Goal: Information Seeking & Learning: Learn about a topic

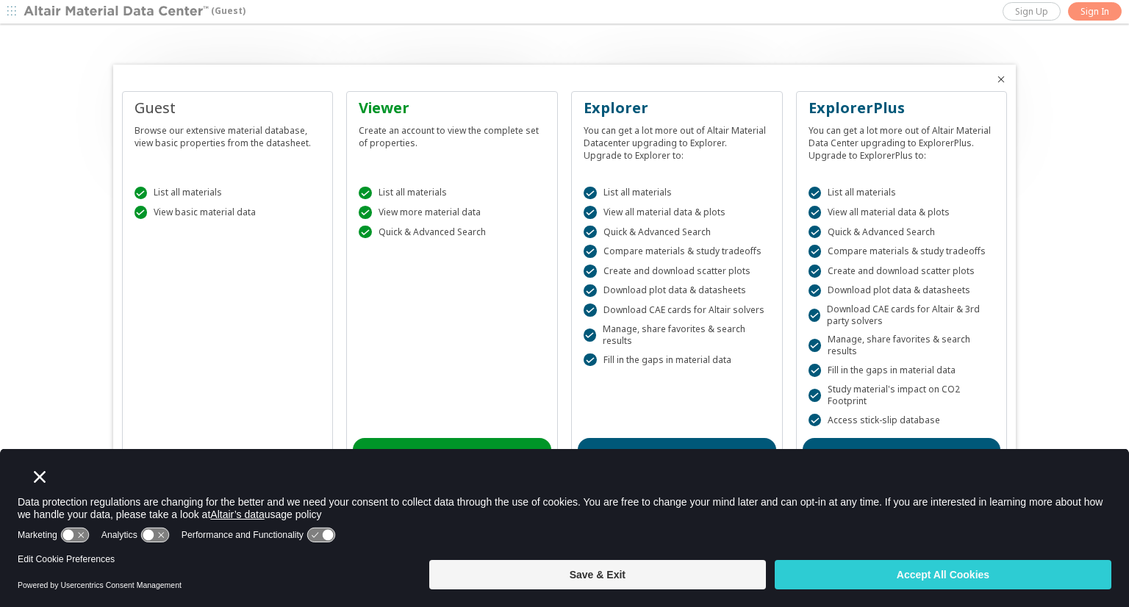
click at [562, 569] on button "Save & Exit" at bounding box center [597, 574] width 337 height 29
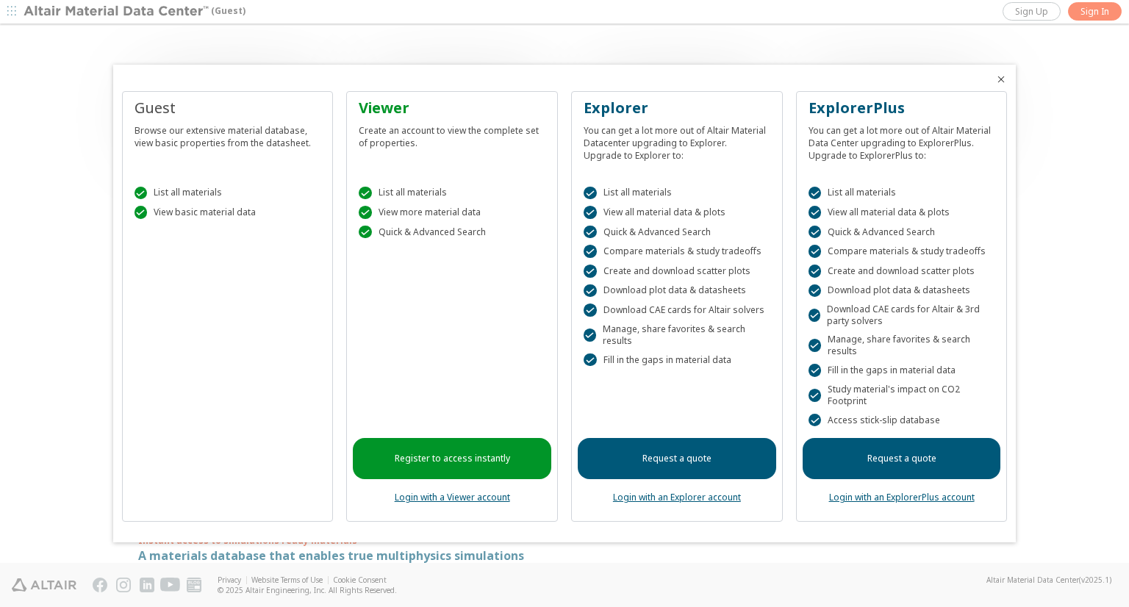
click at [240, 245] on div "Guest Browse our extensive material database, view basic properties from the da…" at bounding box center [228, 307] width 212 height 432
click at [1003, 75] on icon "Close" at bounding box center [1001, 80] width 12 height 12
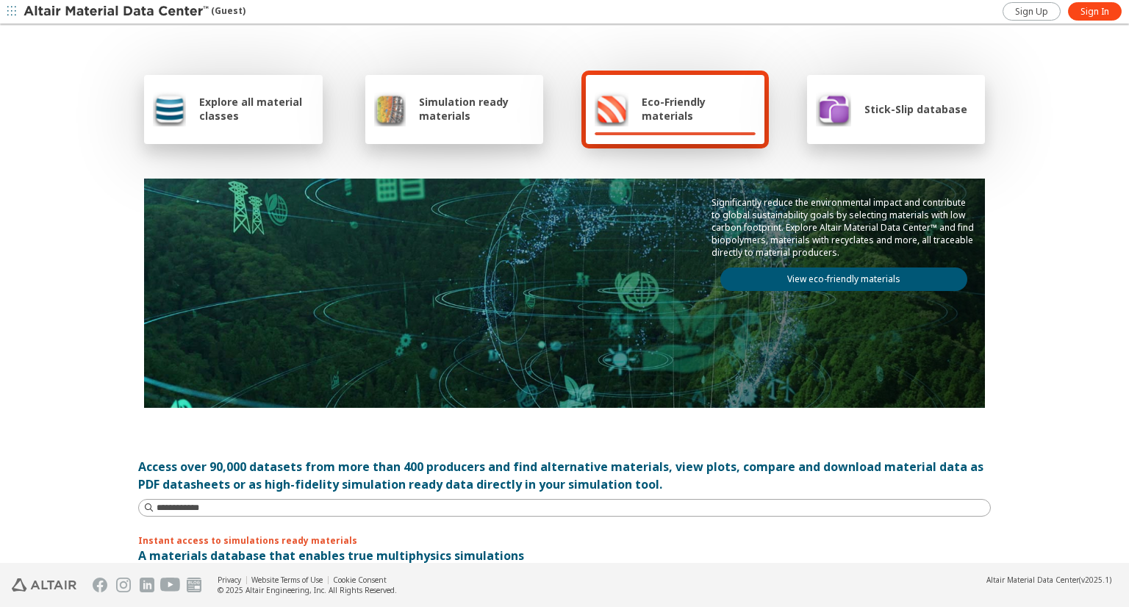
click at [10, 12] on icon "button" at bounding box center [11, 11] width 9 height 9
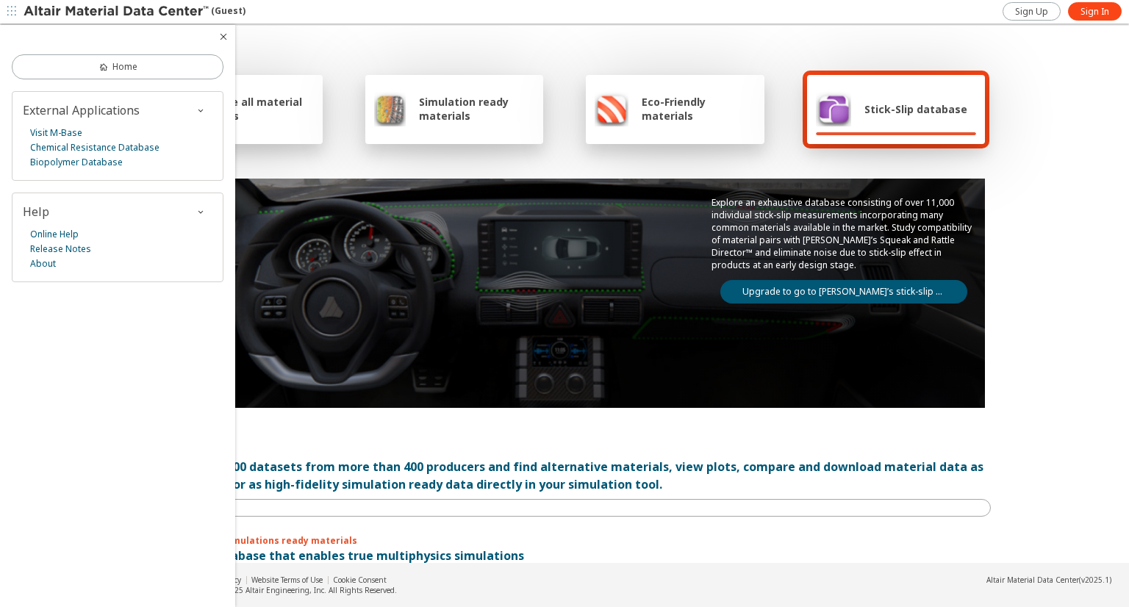
click at [262, 162] on div "Explore all material classes Simulation ready materials Eco-Friendly materials …" at bounding box center [564, 239] width 853 height 426
click at [183, 71] on link "Home" at bounding box center [118, 66] width 212 height 25
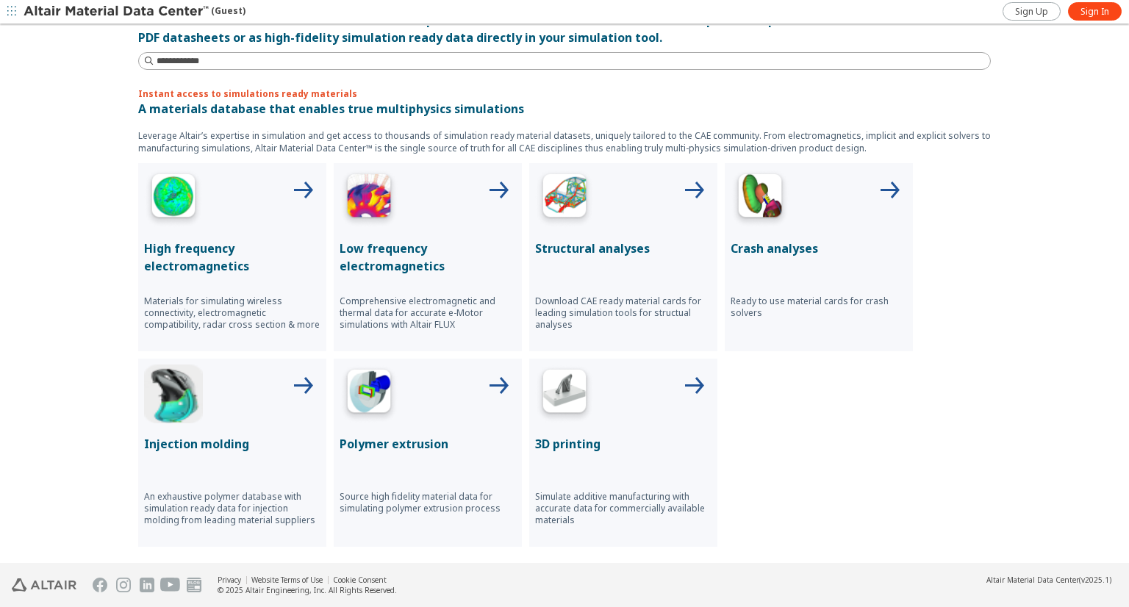
scroll to position [441, 0]
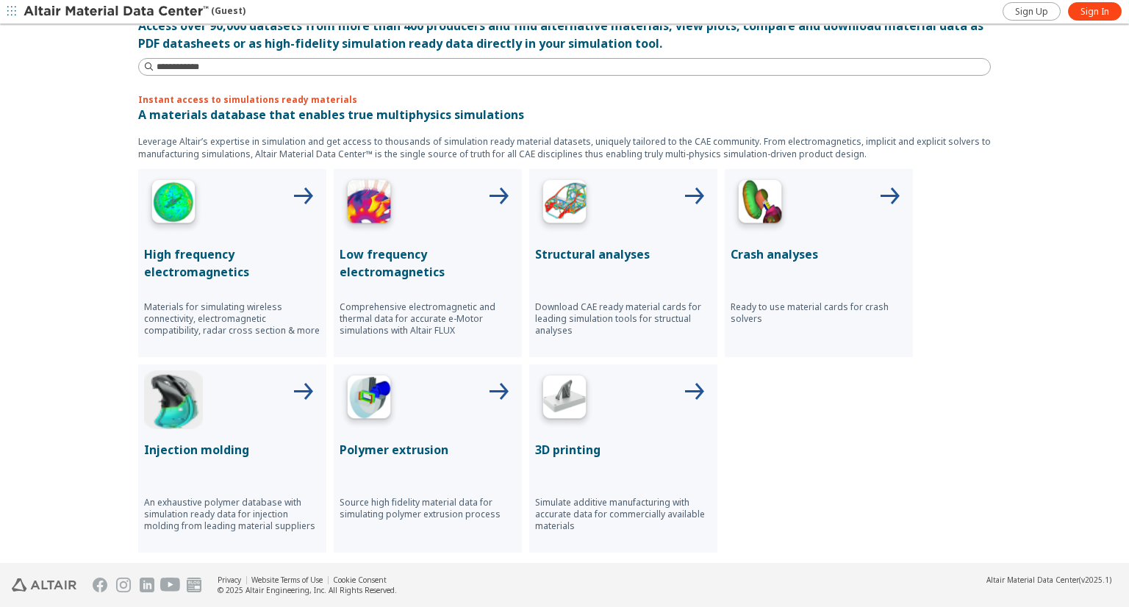
click at [254, 248] on p "High frequency electromagnetics" at bounding box center [232, 263] width 176 height 35
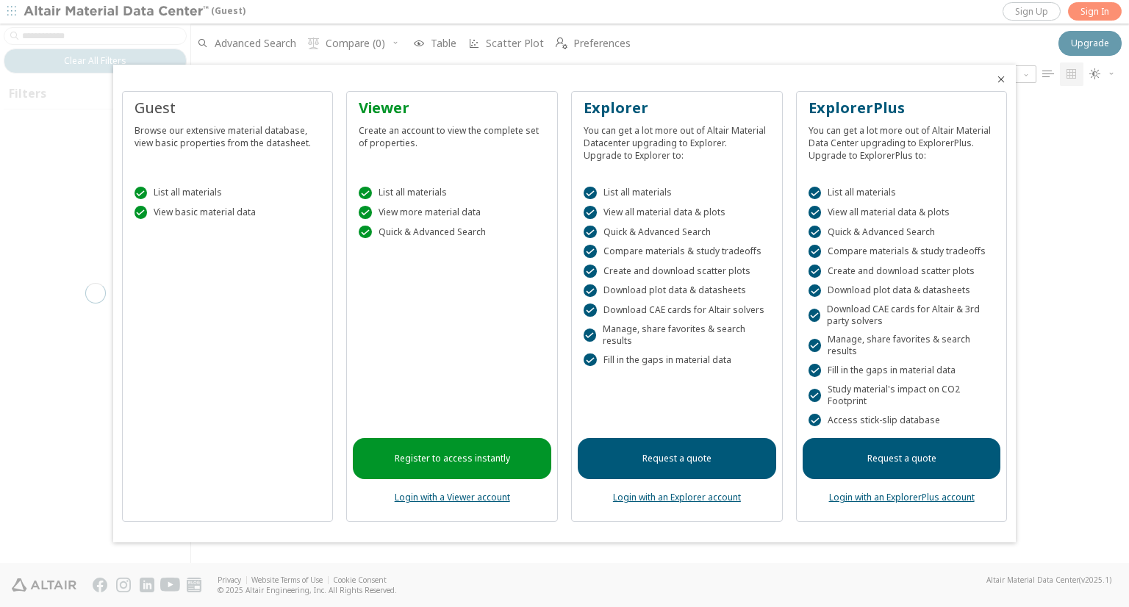
click at [1001, 80] on icon "Close" at bounding box center [1001, 80] width 12 height 12
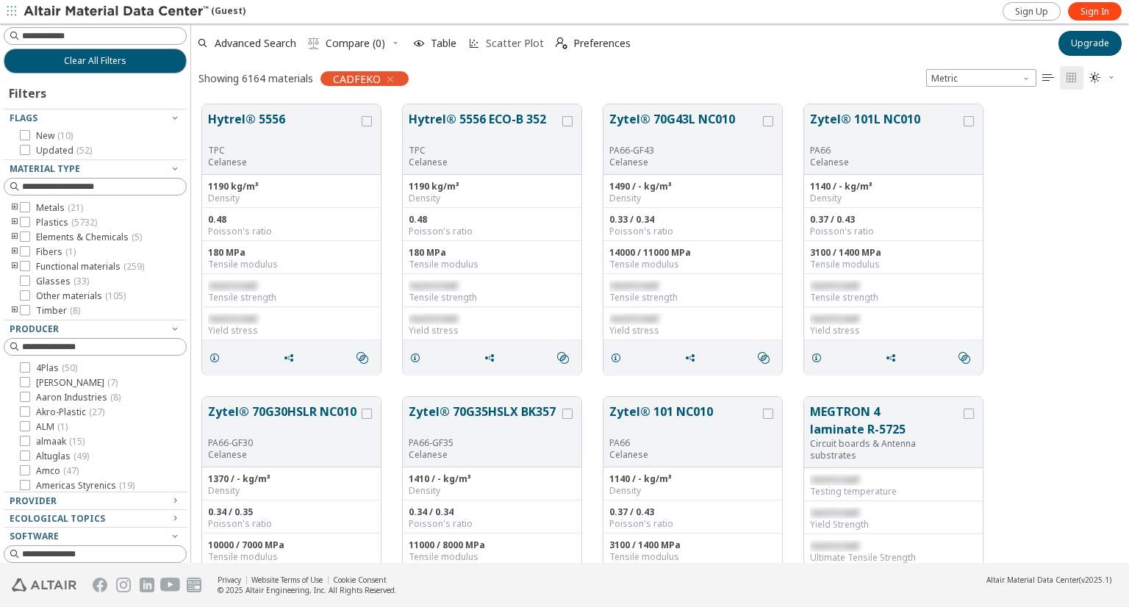
click at [507, 51] on span "Scatter Plot" at bounding box center [506, 43] width 82 height 32
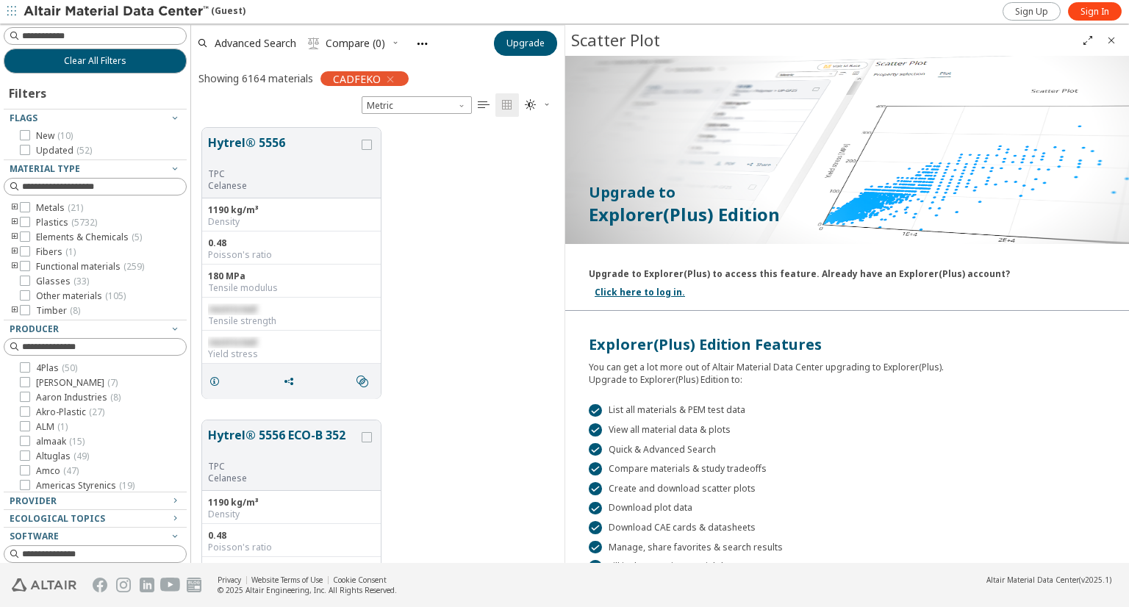
click at [10, 205] on icon "toogle group" at bounding box center [15, 208] width 10 height 12
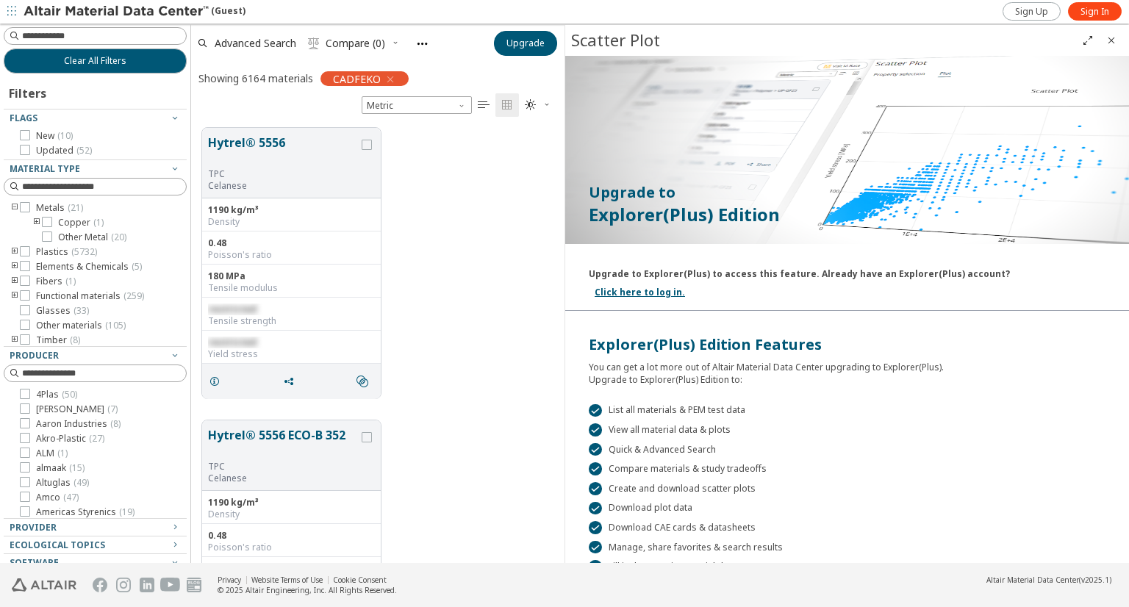
click at [10, 205] on icon "toogle group" at bounding box center [15, 208] width 10 height 12
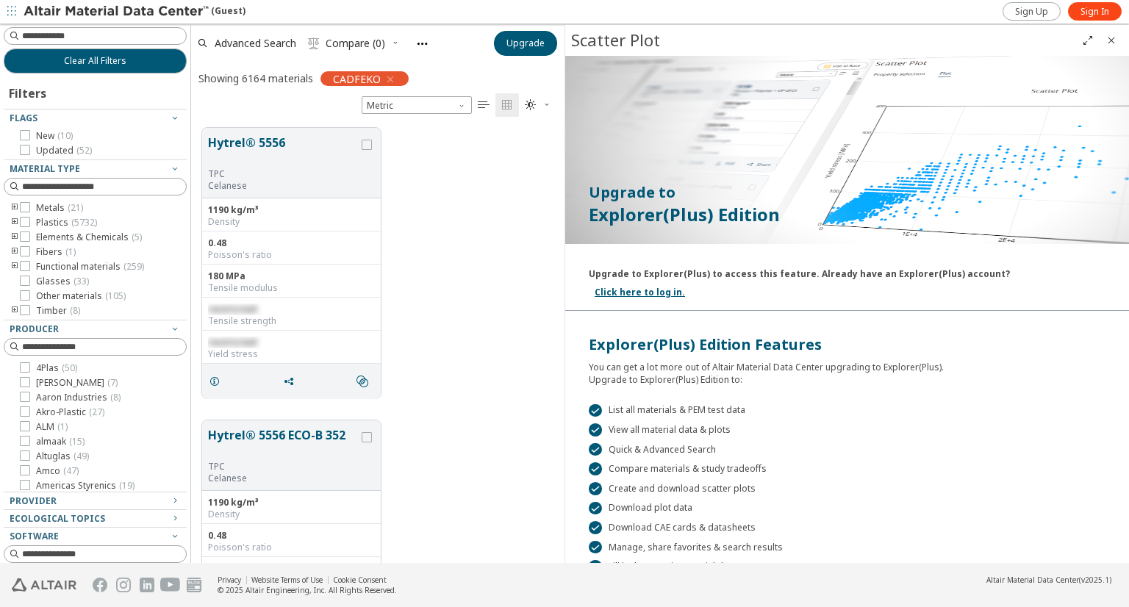
click at [10, 205] on icon "toogle group" at bounding box center [15, 208] width 10 height 12
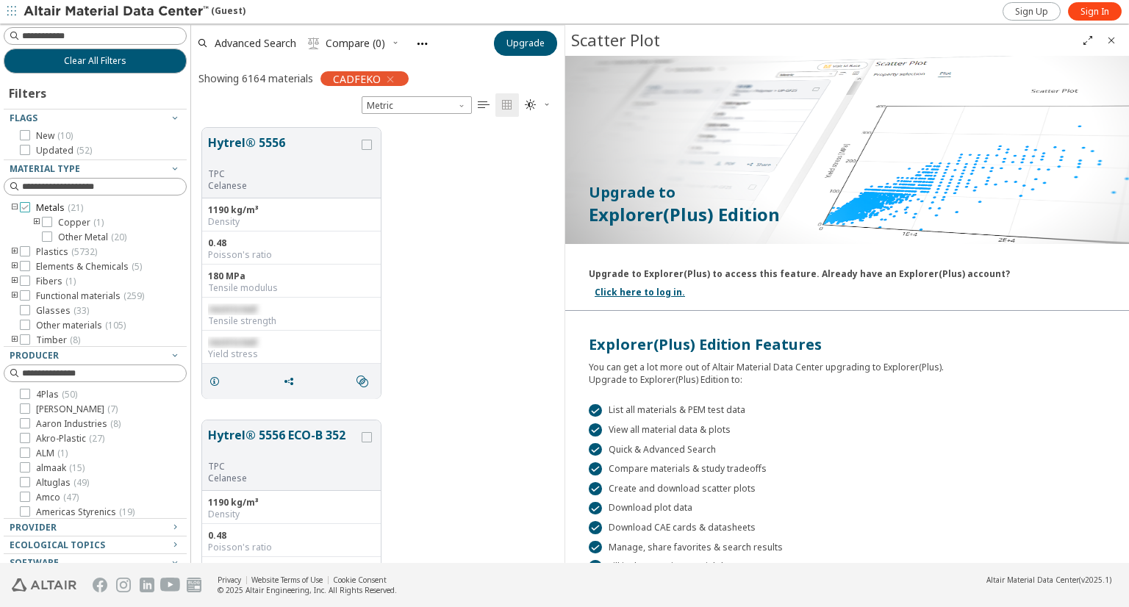
click at [24, 205] on icon at bounding box center [25, 207] width 10 height 10
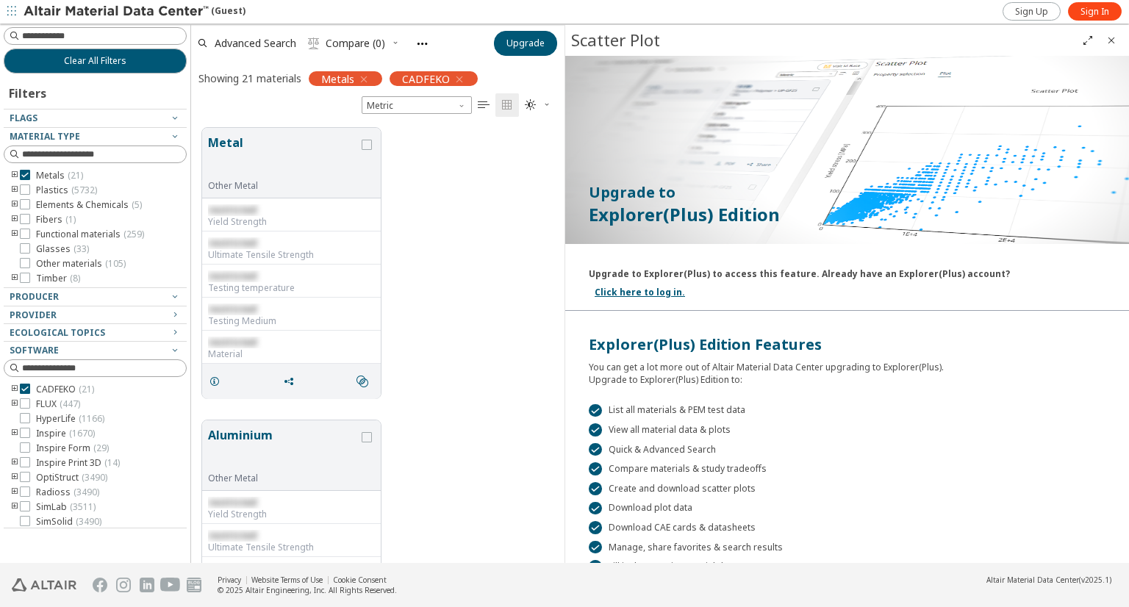
click at [9, 10] on icon "button" at bounding box center [11, 11] width 9 height 9
